Goal: Task Accomplishment & Management: Complete application form

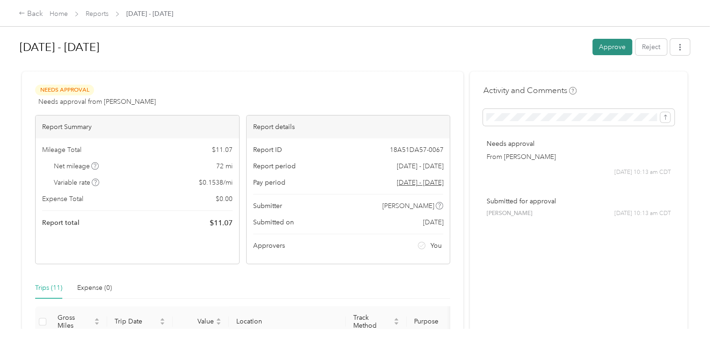
click at [605, 47] on button "Approve" at bounding box center [612, 47] width 40 height 16
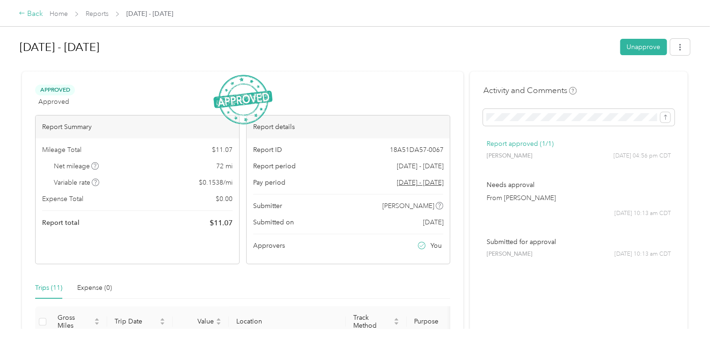
click at [23, 13] on icon at bounding box center [22, 13] width 7 height 7
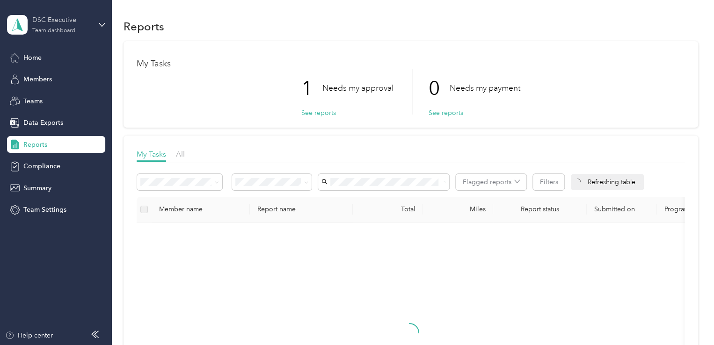
click at [58, 25] on div "DSC Executive Team dashboard" at bounding box center [61, 24] width 58 height 19
click at [56, 92] on div "Personal dashboard" at bounding box center [159, 98] width 290 height 16
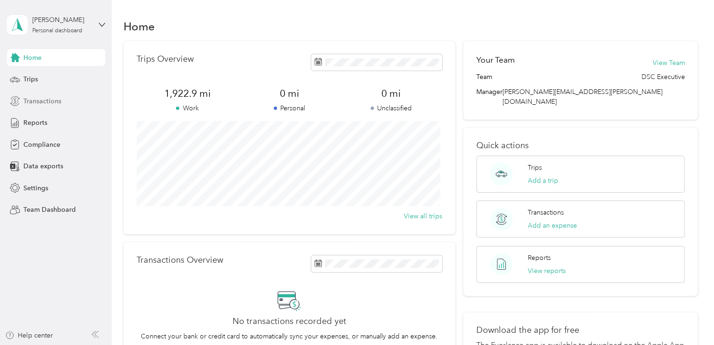
click at [57, 97] on span "Transactions" at bounding box center [42, 101] width 38 height 10
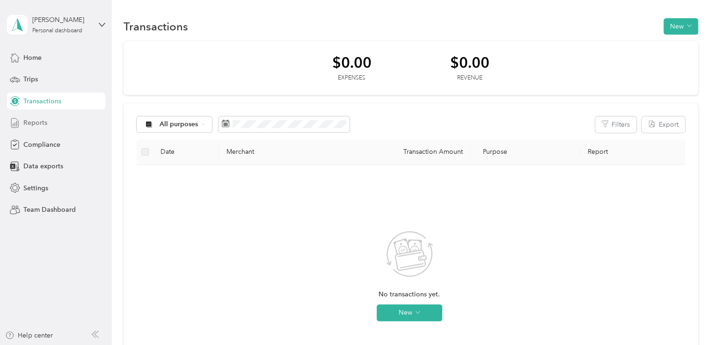
click at [41, 126] on span "Reports" at bounding box center [35, 123] width 24 height 10
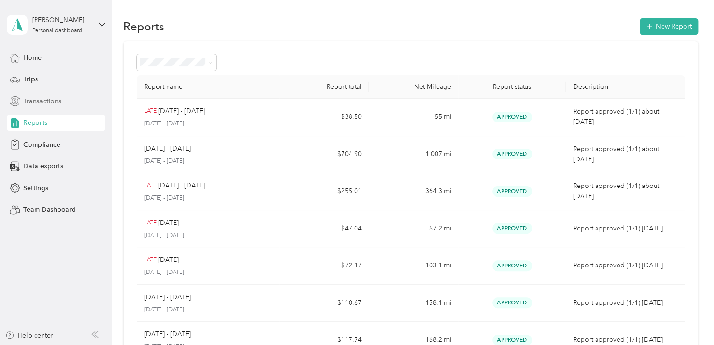
click at [65, 102] on div "Transactions" at bounding box center [56, 101] width 98 height 17
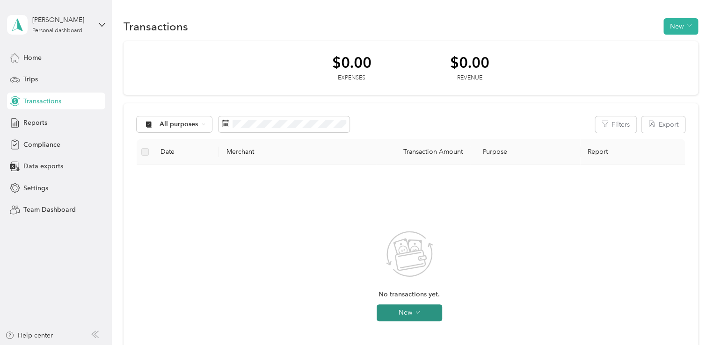
click at [401, 312] on button "New" at bounding box center [409, 313] width 65 height 17
click at [429, 279] on span "Expense" at bounding box center [422, 284] width 25 height 10
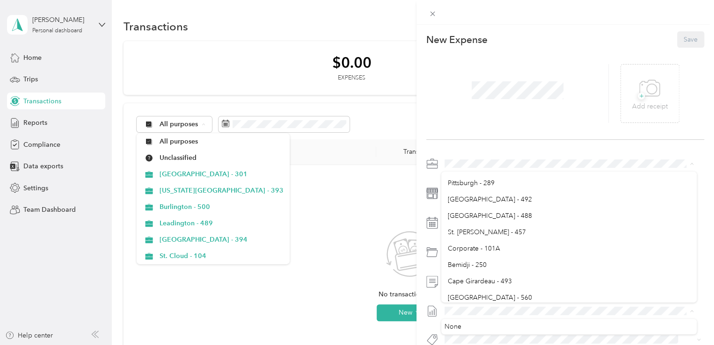
scroll to position [179, 0]
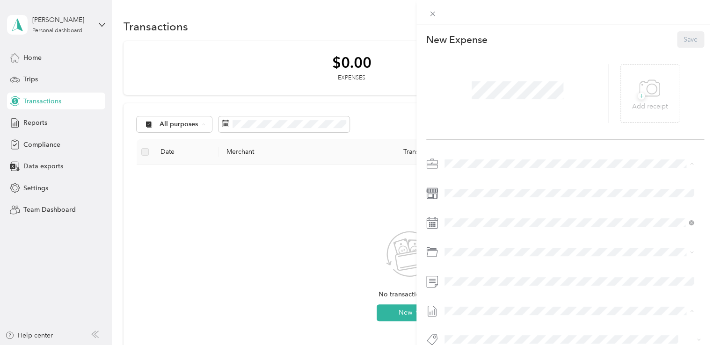
click at [510, 247] on div "Corporate - 101A" at bounding box center [569, 246] width 242 height 10
click at [687, 212] on div at bounding box center [565, 254] width 278 height 196
click at [432, 17] on icon at bounding box center [433, 14] width 8 height 8
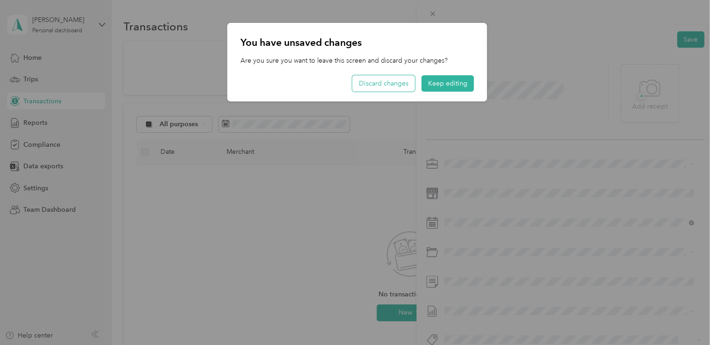
click at [408, 84] on button "Discard changes" at bounding box center [383, 83] width 63 height 16
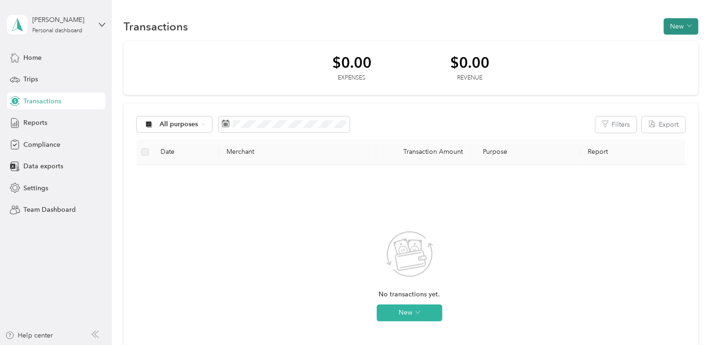
click at [672, 23] on button "New" at bounding box center [680, 26] width 35 height 16
click at [36, 81] on span "Trips" at bounding box center [30, 79] width 15 height 10
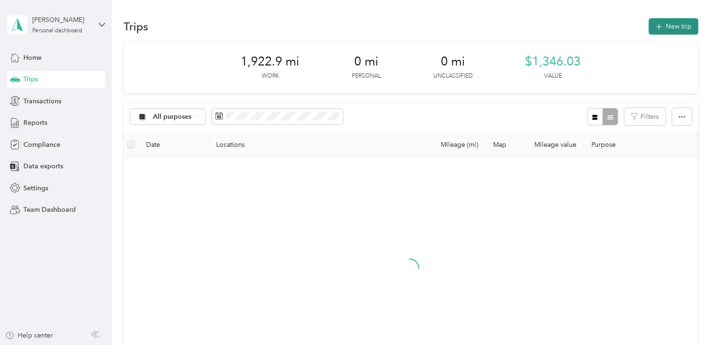
click at [665, 25] on button "New trip" at bounding box center [673, 26] width 50 height 16
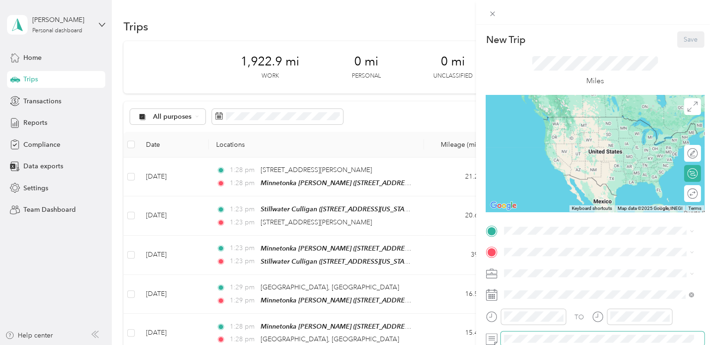
scroll to position [125, 0]
